Goal: Task Accomplishment & Management: Manage account settings

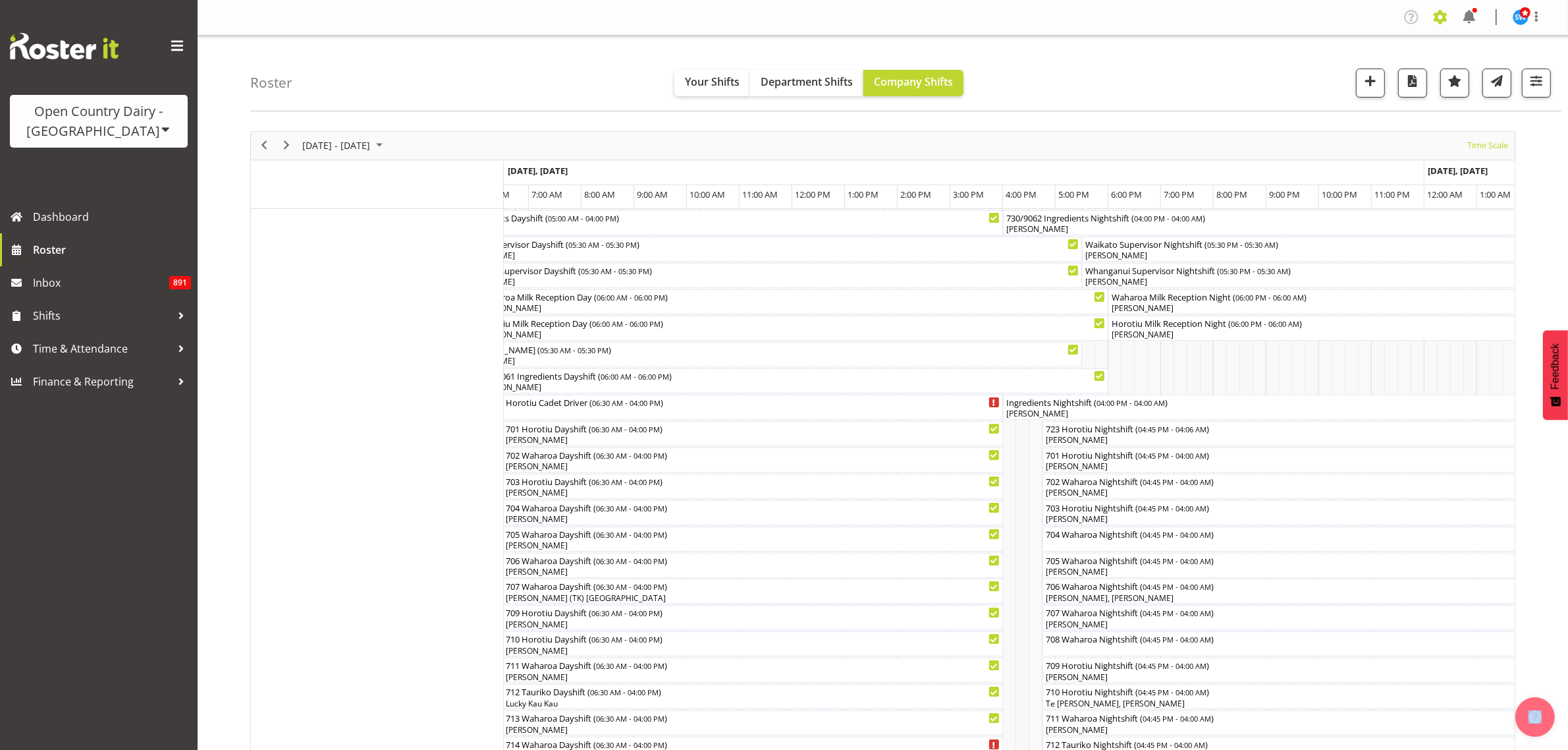
click at [1441, 17] on span at bounding box center [1440, 17] width 21 height 21
click at [1344, 139] on link "Employees" at bounding box center [1359, 143] width 182 height 24
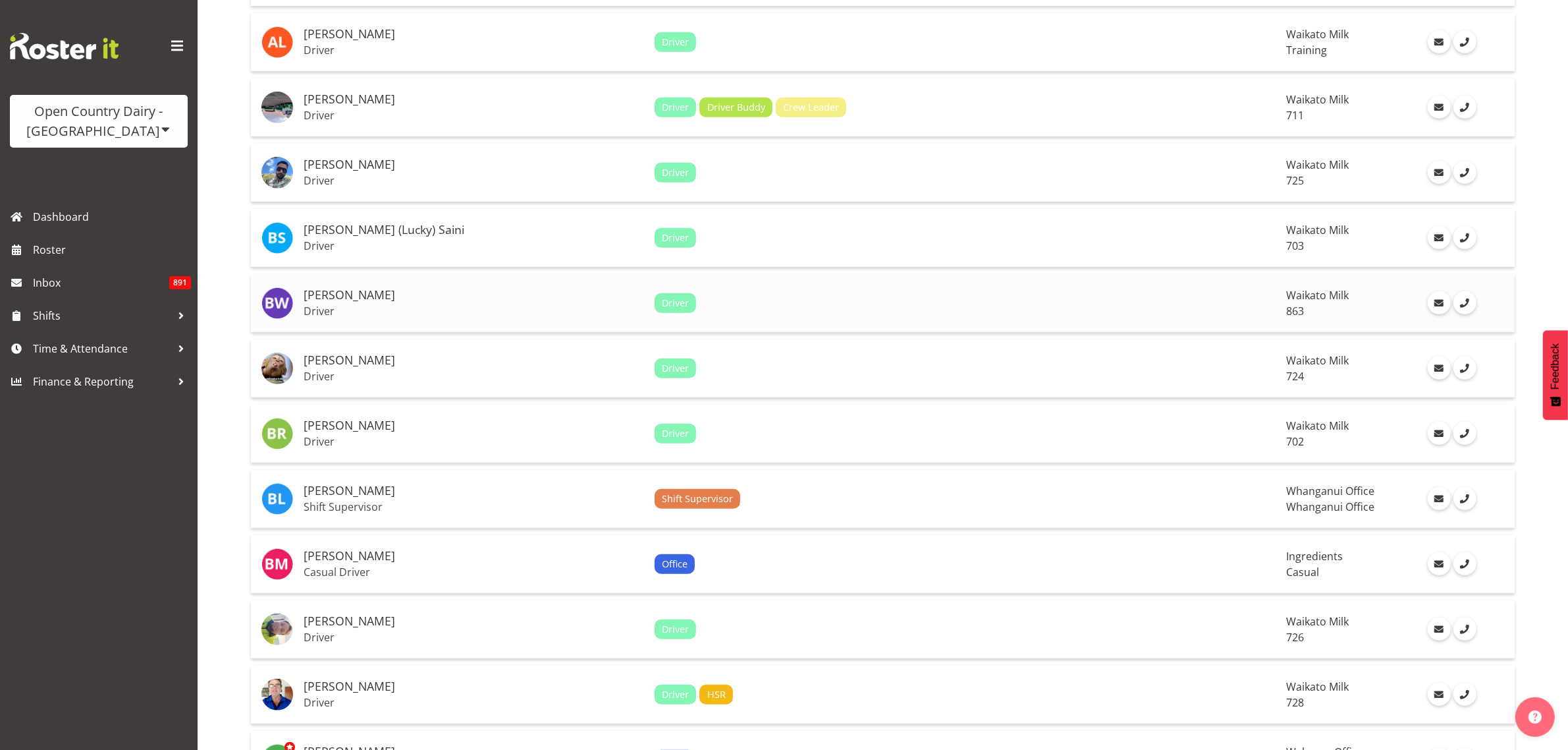
scroll to position [906, 0]
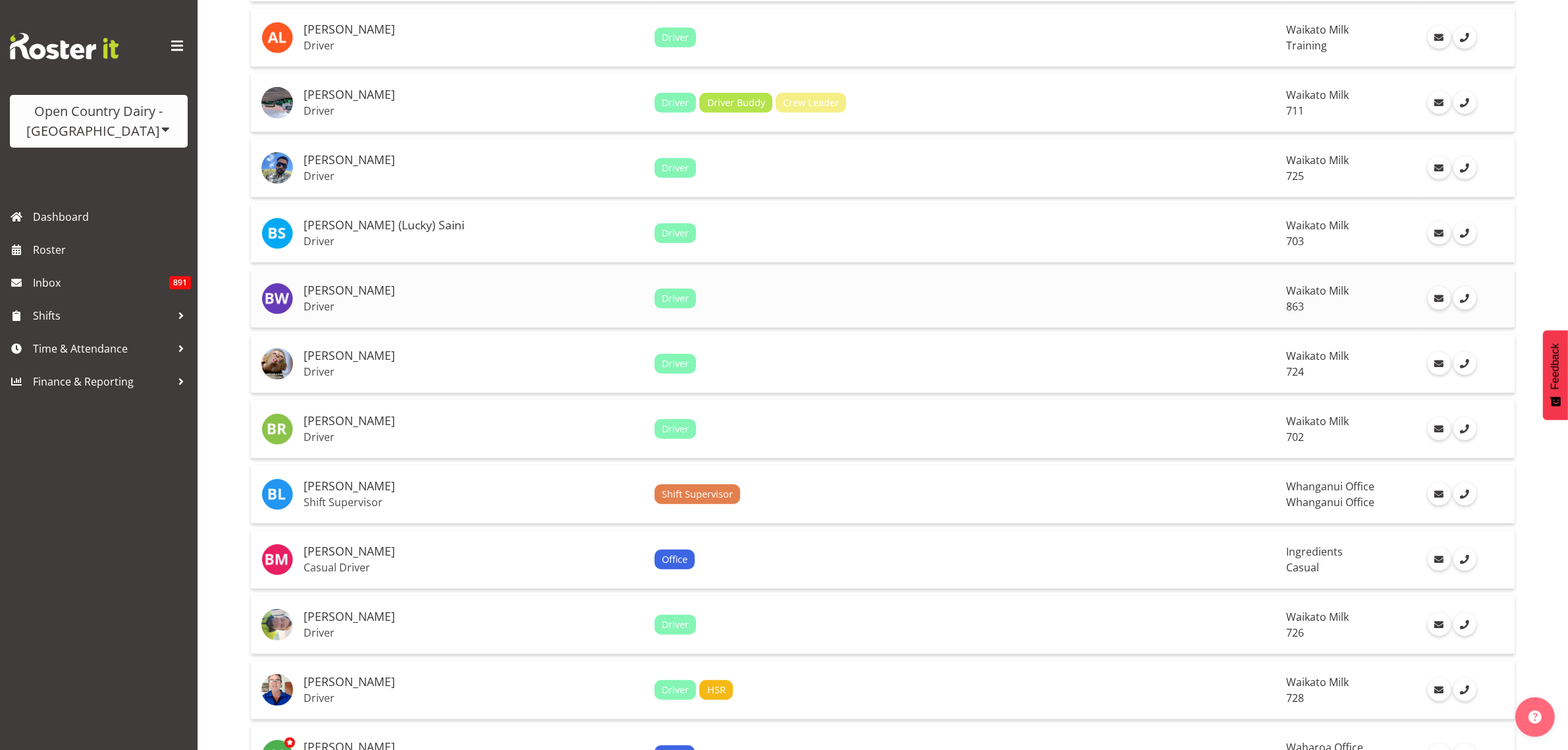
click at [350, 294] on h5 "[PERSON_NAME]" at bounding box center [474, 291] width 341 height 13
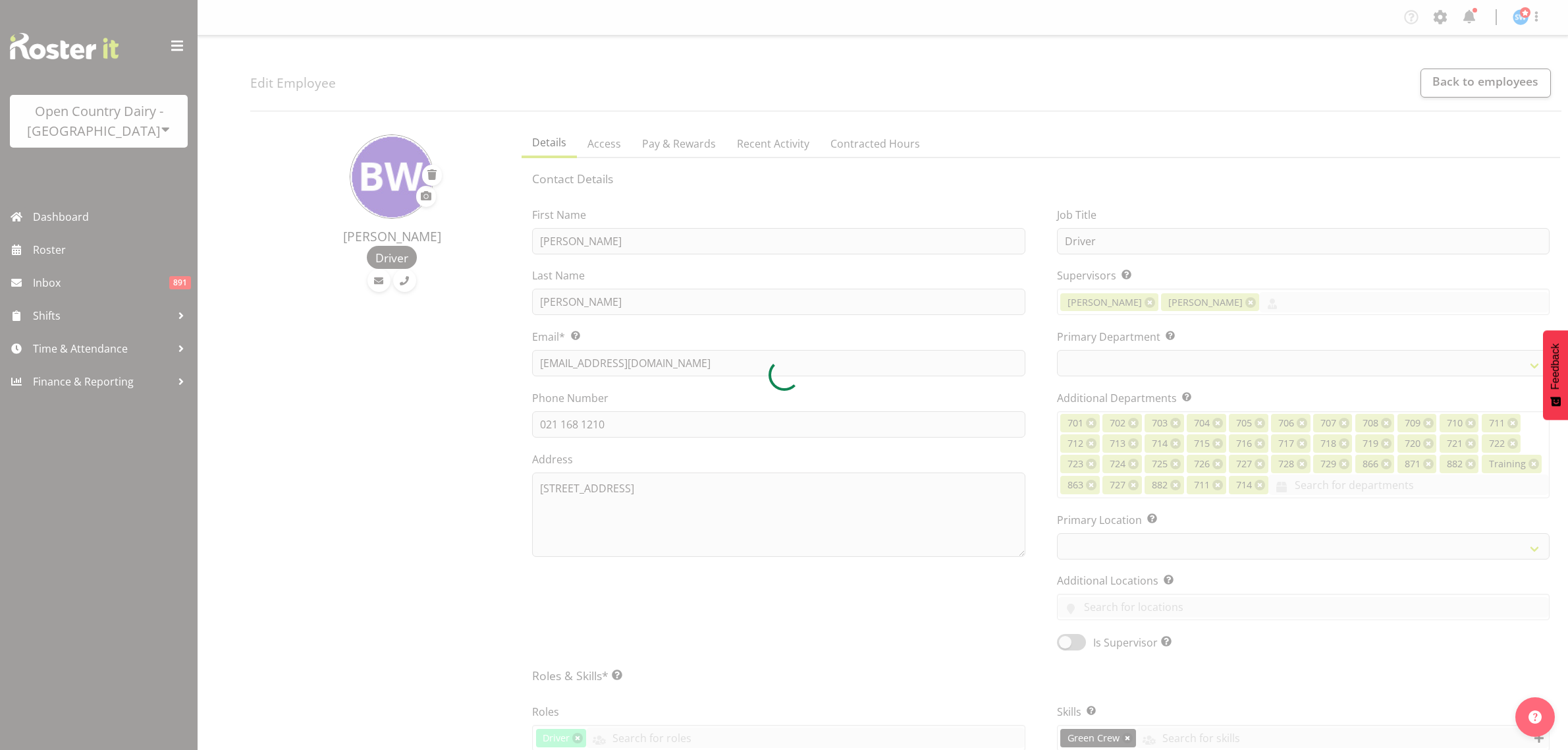
select select "TimelineWeek"
select select
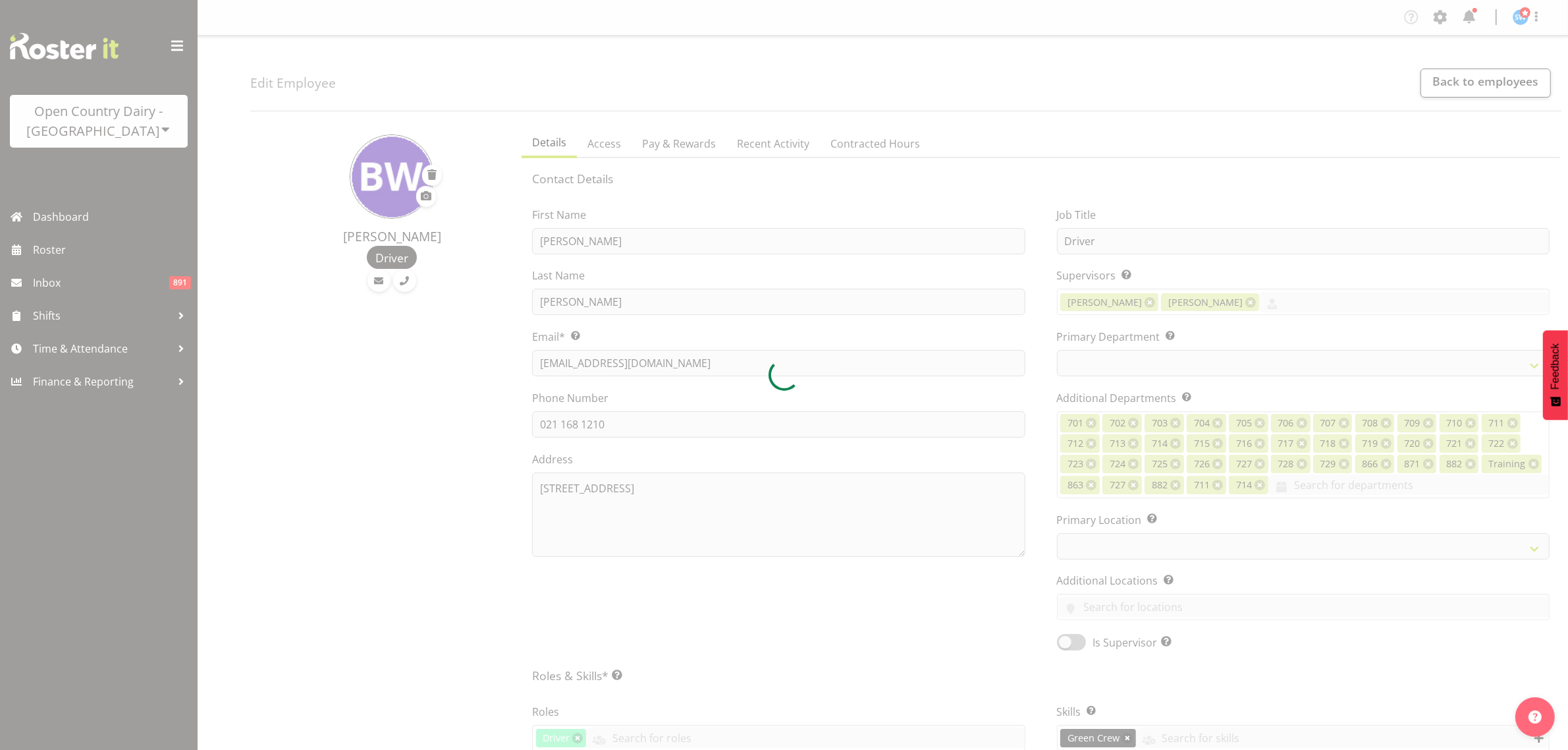
select select
select select "1054"
select select "880"
